Goal: Navigation & Orientation: Find specific page/section

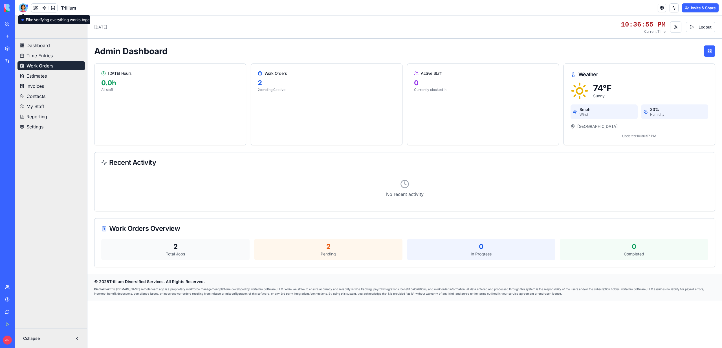
click at [21, 6] on div at bounding box center [23, 7] width 9 height 9
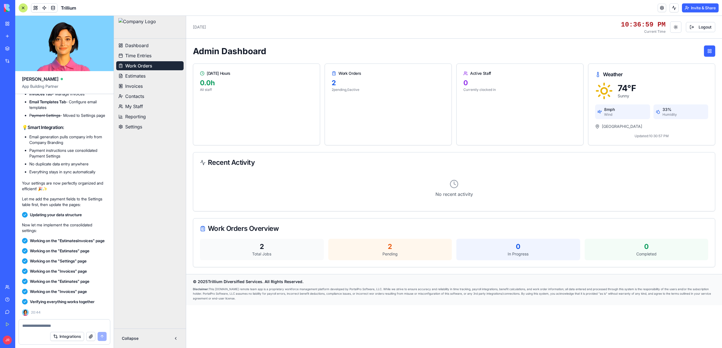
scroll to position [176872, 0]
click at [11, 25] on link "My Workspace" at bounding box center [13, 23] width 23 height 11
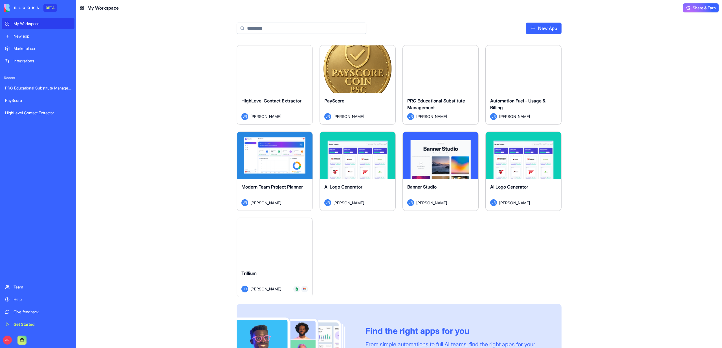
click at [347, 69] on button "Launch" at bounding box center [358, 68] width 42 height 11
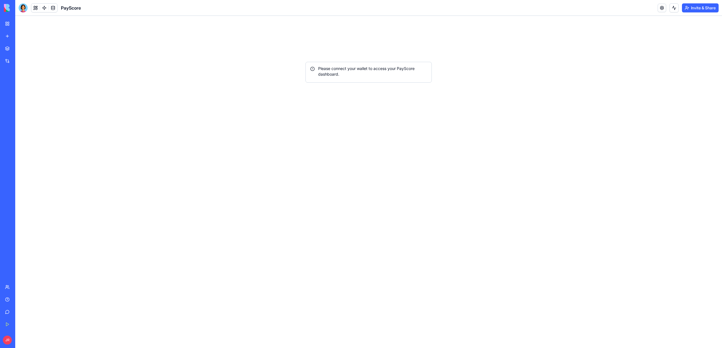
click at [14, 20] on div "BETA My Workspace New app Marketplace Integrations Recent PRG Educational Subst…" at bounding box center [7, 174] width 15 height 348
click at [17, 22] on div "My Workspace" at bounding box center [17, 24] width 7 height 6
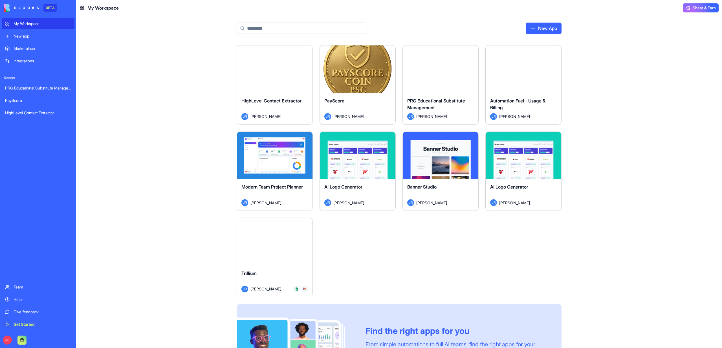
click at [264, 257] on div "Launch" at bounding box center [275, 241] width 76 height 47
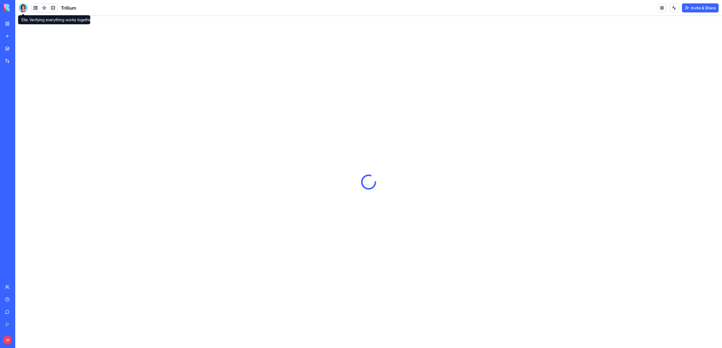
click at [23, 10] on div at bounding box center [23, 7] width 9 height 9
